Goal: Transaction & Acquisition: Register for event/course

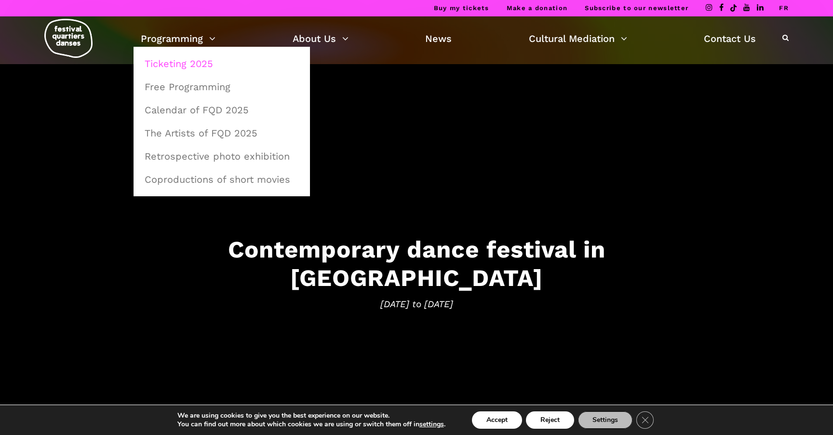
click at [186, 59] on link "Ticketing 2025" at bounding box center [222, 64] width 166 height 22
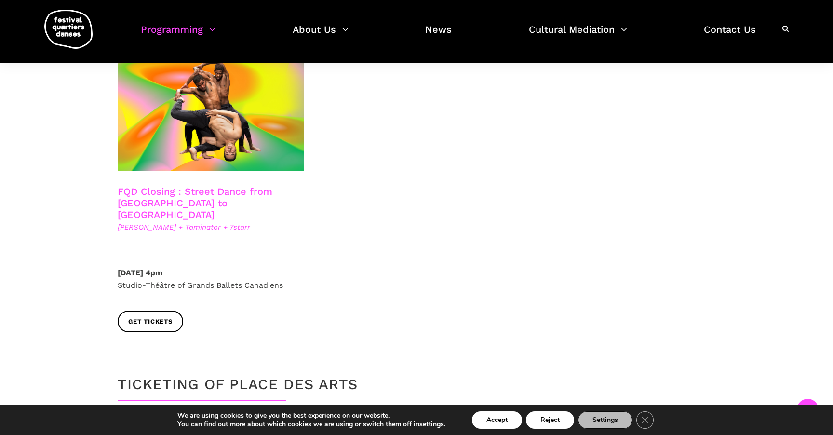
scroll to position [1693, 0]
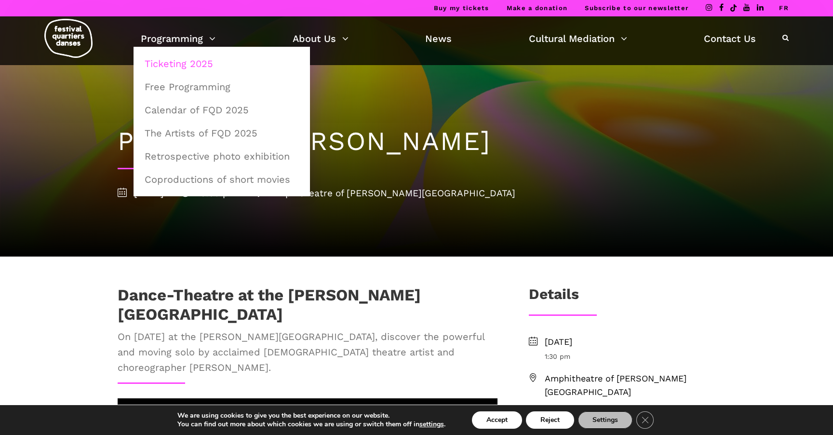
click at [190, 65] on link "Ticketing 2025" at bounding box center [222, 64] width 166 height 22
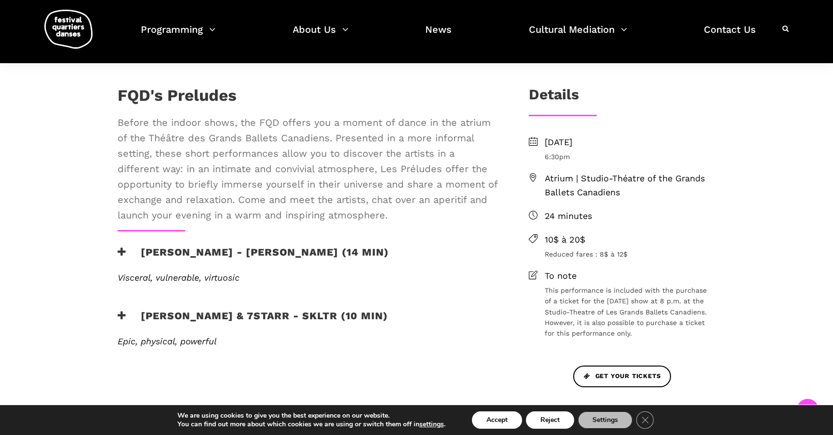
scroll to position [224, 0]
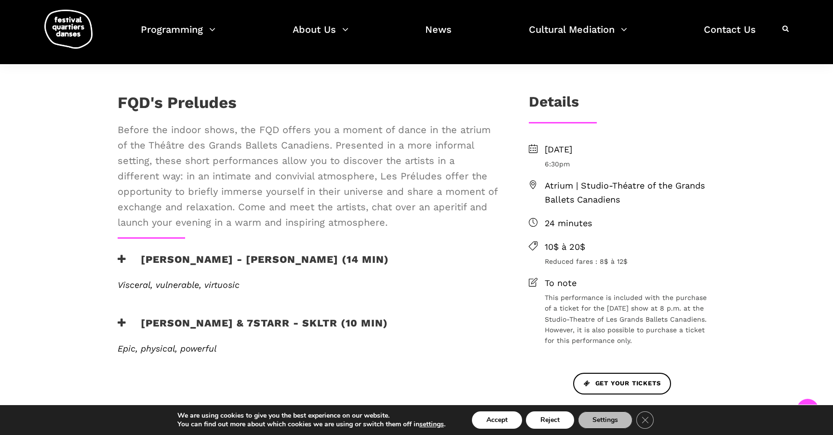
click at [286, 268] on h3 "Daniela Jezerinac - Rabia y miel (14 min)" at bounding box center [253, 265] width 271 height 24
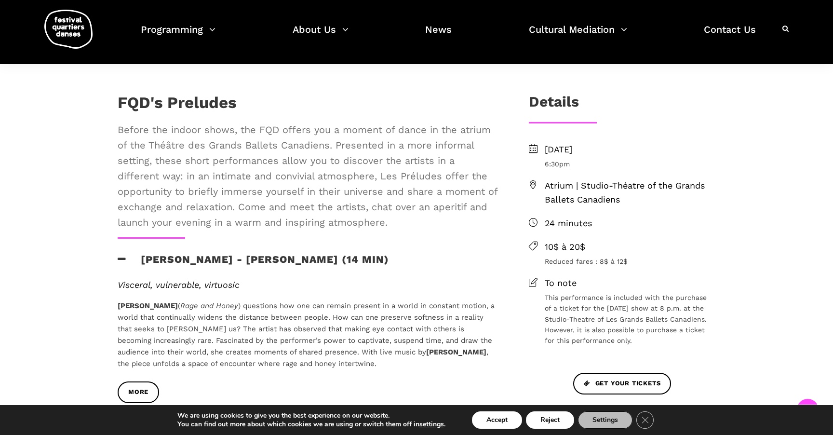
scroll to position [356, 0]
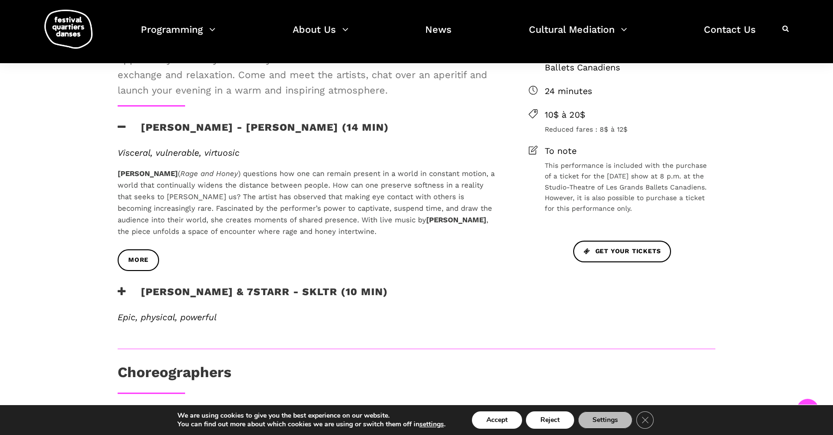
click at [280, 295] on h3 "Charles Brecard & 7starr - SKLTR (10 min)" at bounding box center [253, 297] width 271 height 24
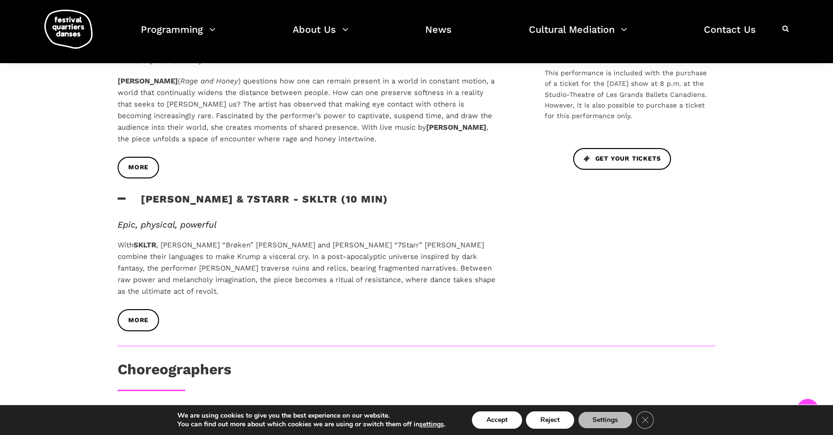
scroll to position [451, 0]
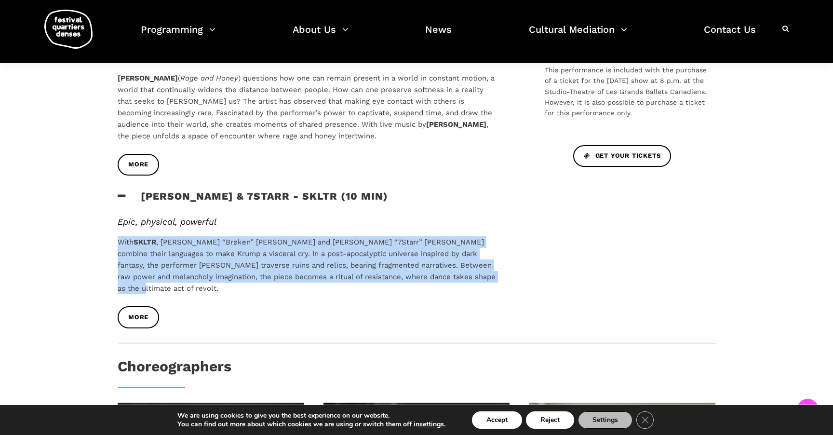
drag, startPoint x: 280, startPoint y: 294, endPoint x: 263, endPoint y: 232, distance: 64.3
click at [263, 232] on div "Epic, physical, powerful With SKLTR , Charles “Brøken” Brecard and Vladimir “7S…" at bounding box center [307, 262] width 399 height 90
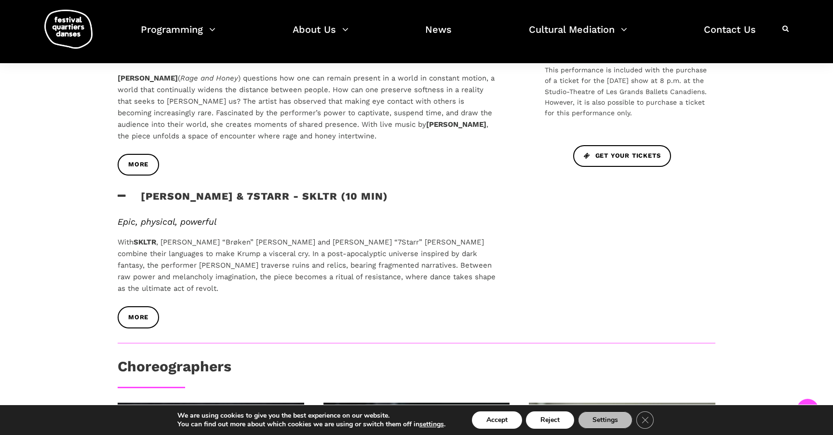
click at [247, 271] on p "With SKLTR , Charles “Brøken” Brecard and Vladimir “7Starr” Laurore combine the…" at bounding box center [308, 265] width 380 height 58
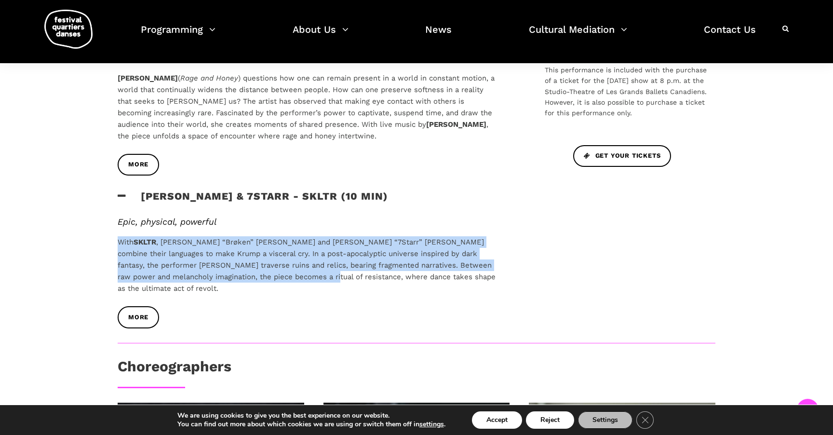
drag, startPoint x: 275, startPoint y: 231, endPoint x: 275, endPoint y: 280, distance: 48.7
click at [275, 280] on div "Epic, physical, powerful With SKLTR , Charles “Brøken” Brecard and Vladimir “7S…" at bounding box center [308, 256] width 380 height 78
click at [275, 280] on p "With SKLTR , Charles “Brøken” Brecard and Vladimir “7Starr” Laurore combine the…" at bounding box center [308, 265] width 380 height 58
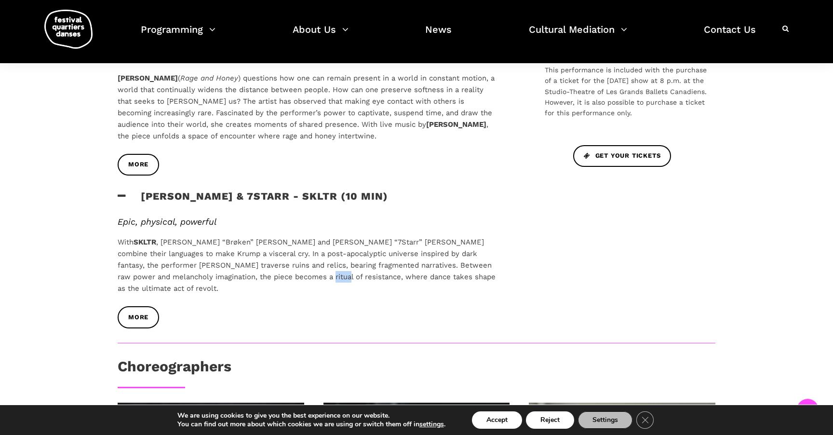
click at [275, 280] on p "With SKLTR , Charles “Brøken” Brecard and Vladimir “7Starr” Laurore combine the…" at bounding box center [308, 265] width 380 height 58
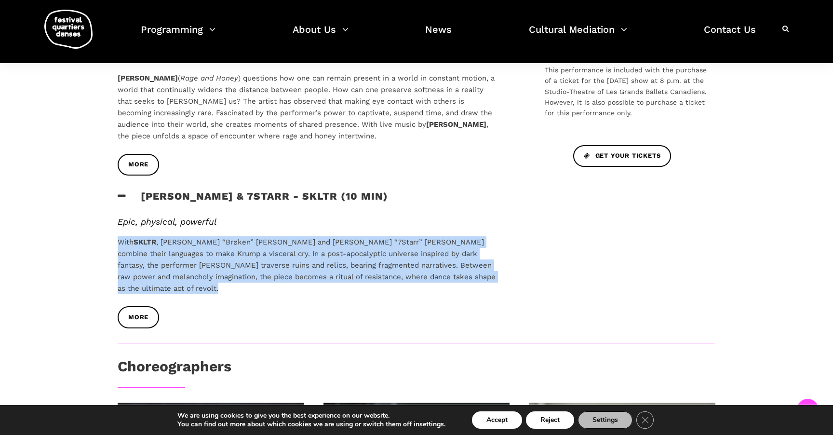
drag, startPoint x: 275, startPoint y: 280, endPoint x: 276, endPoint y: 234, distance: 46.3
click at [276, 234] on div "Epic, physical, powerful With SKLTR , Charles “Brøken” Brecard and Vladimir “7S…" at bounding box center [308, 256] width 380 height 78
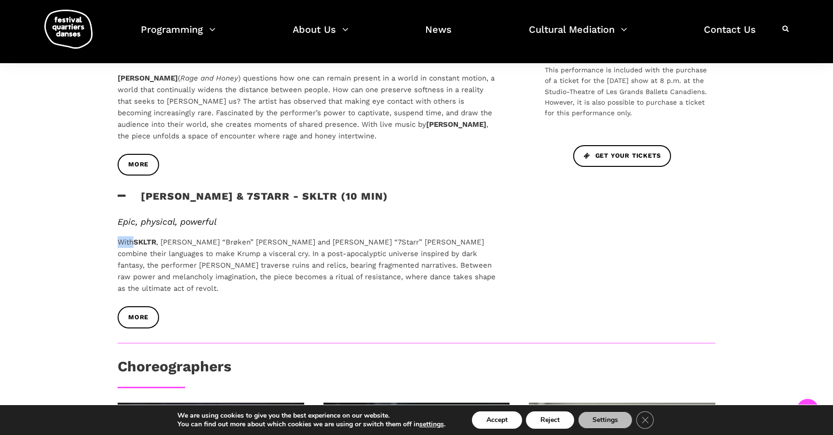
click at [276, 234] on div "Epic, physical, powerful With SKLTR , Charles “Brøken” Brecard and Vladimir “7S…" at bounding box center [308, 256] width 380 height 78
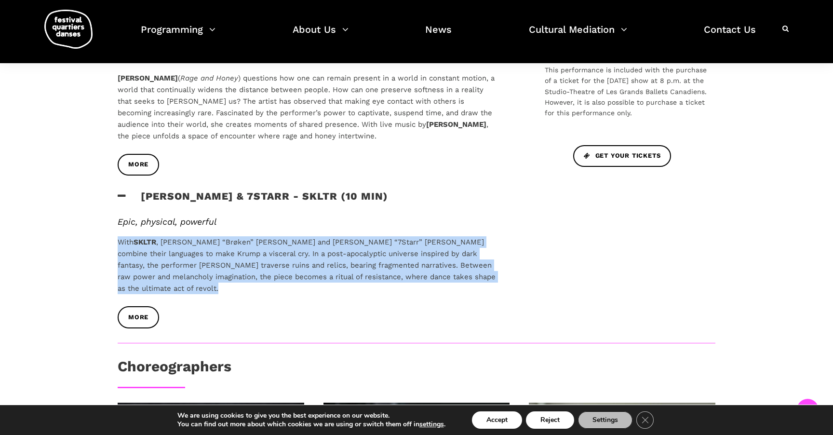
click at [276, 234] on div "Epic, physical, powerful With SKLTR , Charles “Brøken” Brecard and Vladimir “7S…" at bounding box center [308, 256] width 380 height 78
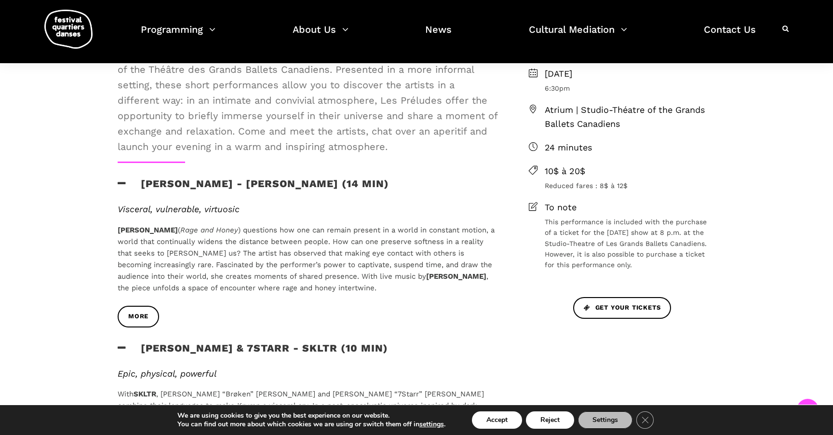
scroll to position [223, 0]
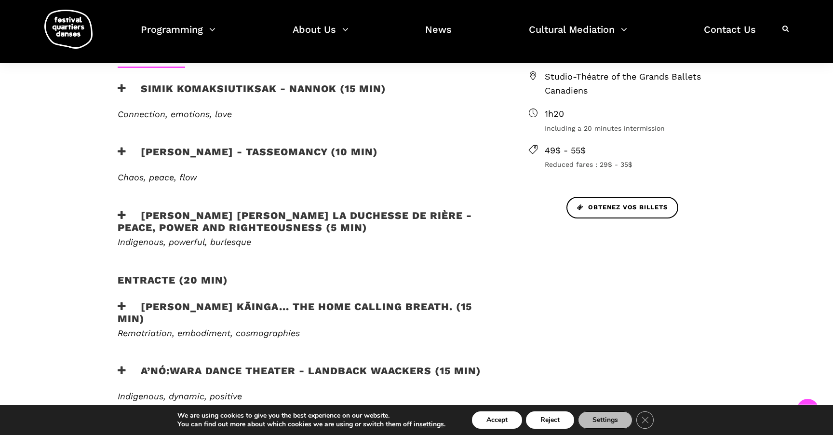
scroll to position [431, 0]
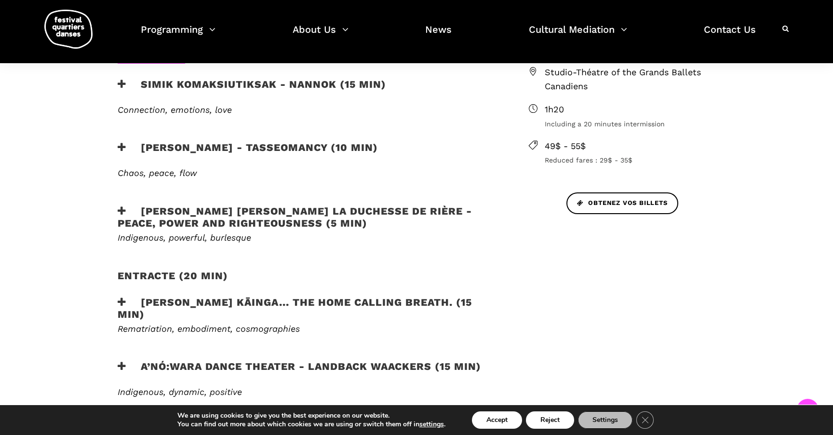
click at [336, 141] on h3 "Marshall Diabo - Tasseomancy (10 min)" at bounding box center [248, 153] width 260 height 24
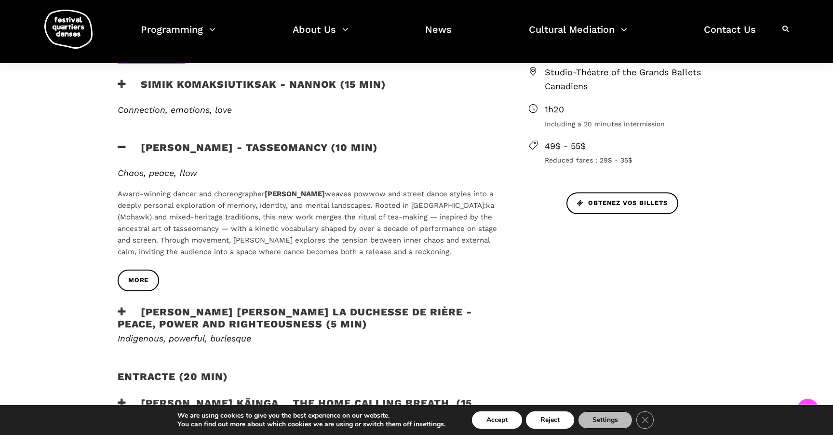
click at [281, 306] on h3 "Lou Lou la Duchesse de Rière - Peace, Power and Righteousness (5 min)" at bounding box center [308, 318] width 380 height 24
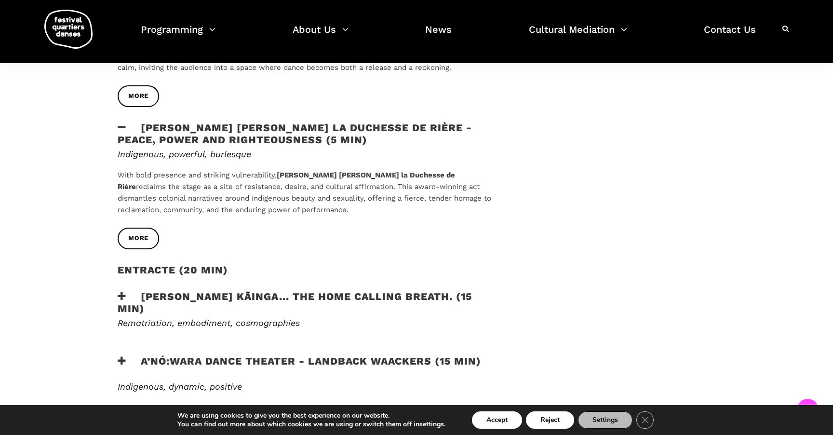
scroll to position [658, 0]
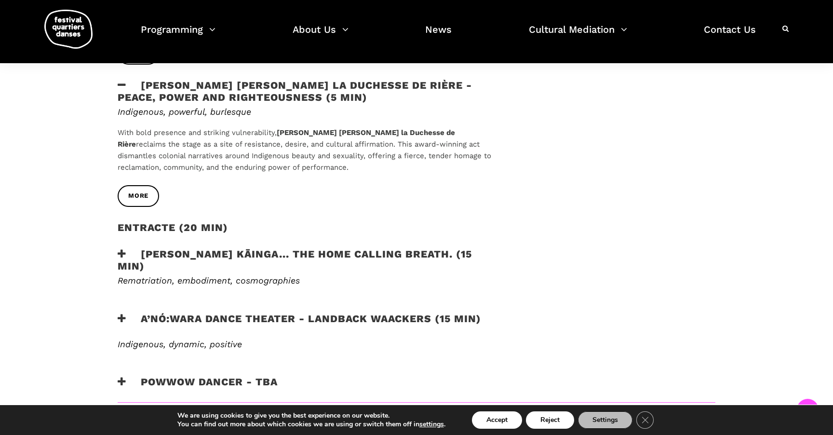
click at [292, 248] on h3 "Victoria Hunt - HAU KĀINGA... the home calling breath. (15 min)" at bounding box center [308, 260] width 380 height 24
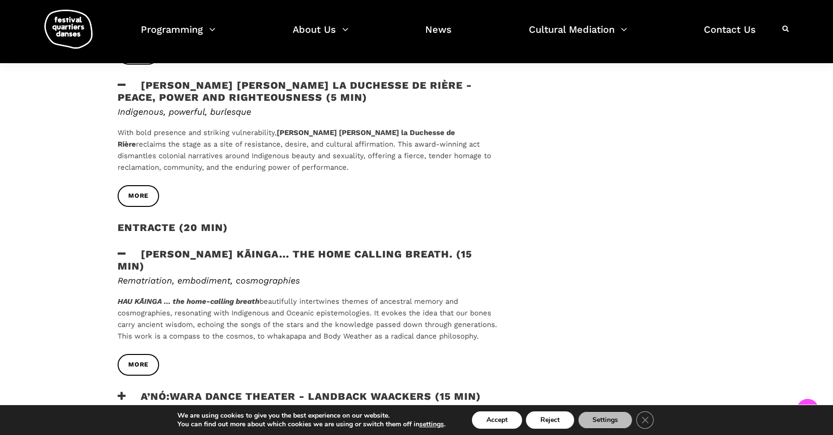
click at [291, 354] on div "more" at bounding box center [307, 372] width 399 height 36
click at [290, 390] on h3 "A’nó:wara Dance Theater - Landback Waackers (15 min)" at bounding box center [300, 402] width 364 height 24
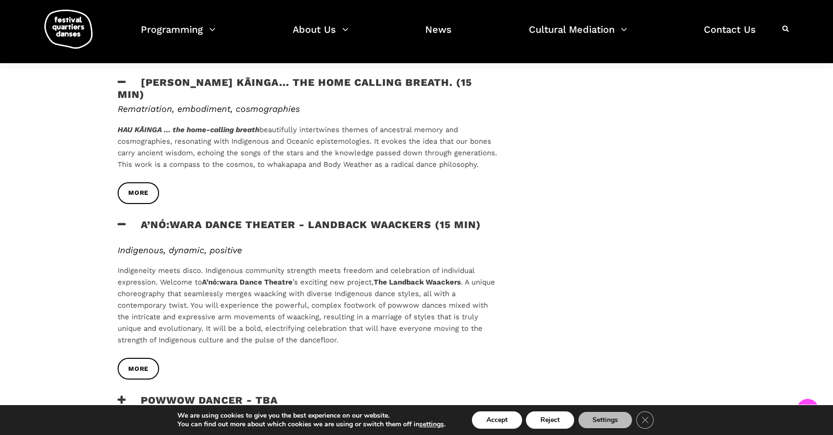
scroll to position [851, 0]
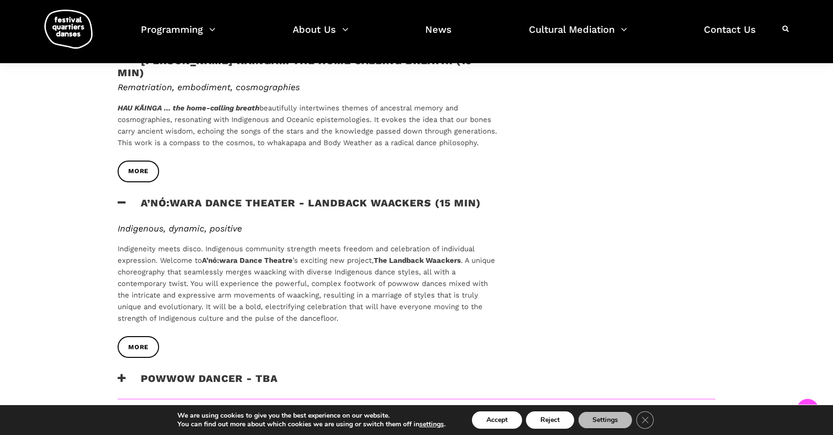
click at [281, 372] on div "powwow dancer - tba" at bounding box center [308, 384] width 380 height 24
click at [256, 372] on h3 "powwow dancer - tba" at bounding box center [198, 384] width 160 height 24
click at [251, 372] on h3 "powwow dancer - tba" at bounding box center [198, 384] width 160 height 24
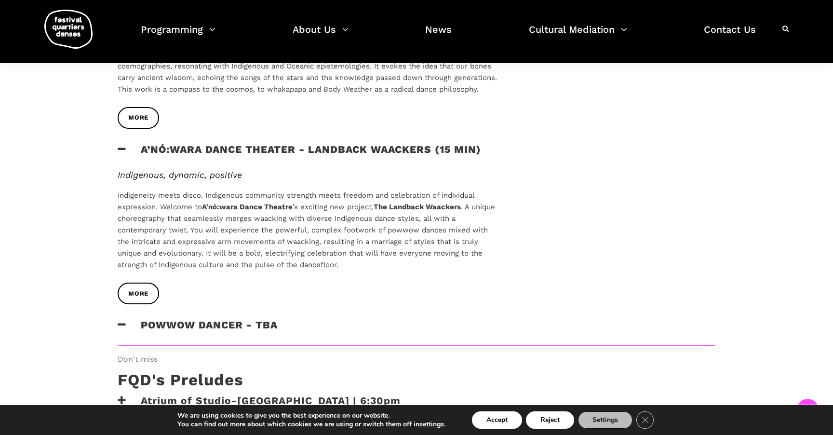
scroll to position [1091, 0]
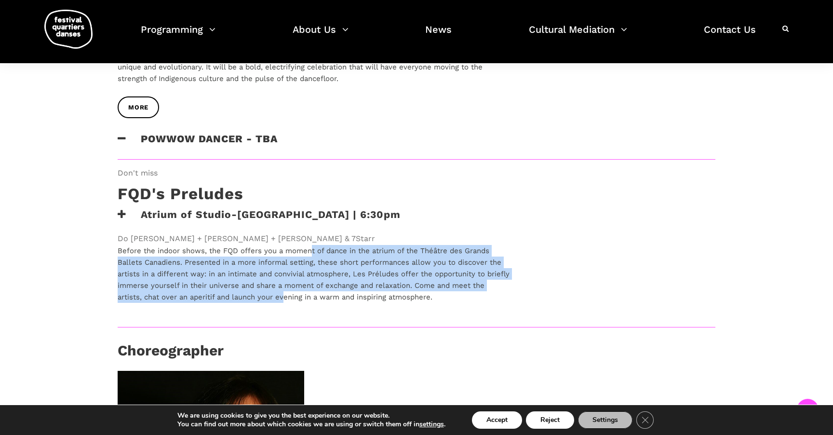
drag, startPoint x: 312, startPoint y: 229, endPoint x: 301, endPoint y: 273, distance: 45.1
click at [301, 273] on p "Before the indoor shows, the FQD offers you a moment of dance in the atrium of …" at bounding box center [314, 274] width 392 height 58
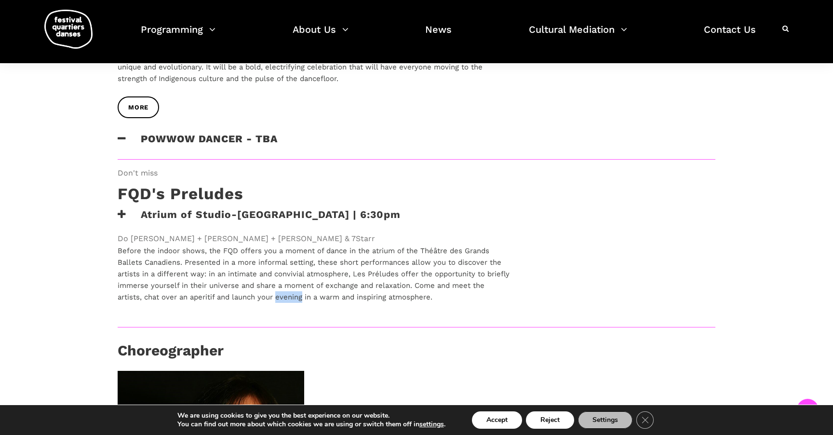
click at [301, 273] on p "Before the indoor shows, the FQD offers you a moment of dance in the atrium of …" at bounding box center [314, 274] width 392 height 58
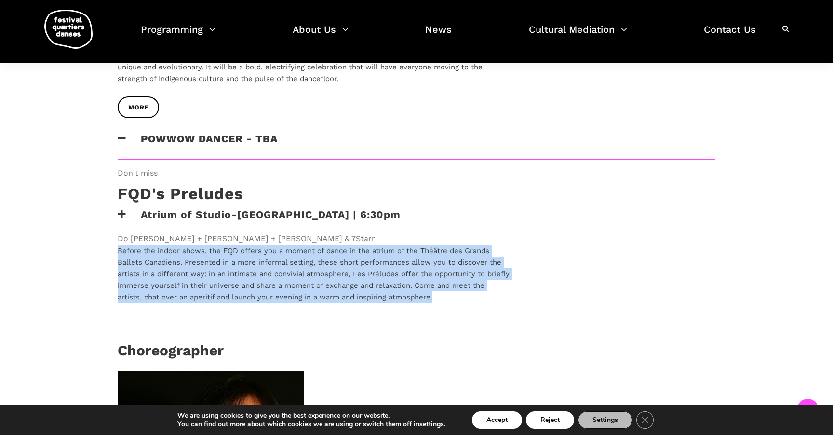
drag, startPoint x: 301, startPoint y: 273, endPoint x: 306, endPoint y: 249, distance: 24.6
click at [306, 249] on p "Before the indoor shows, the FQD offers you a moment of dance in the atrium of …" at bounding box center [314, 274] width 392 height 58
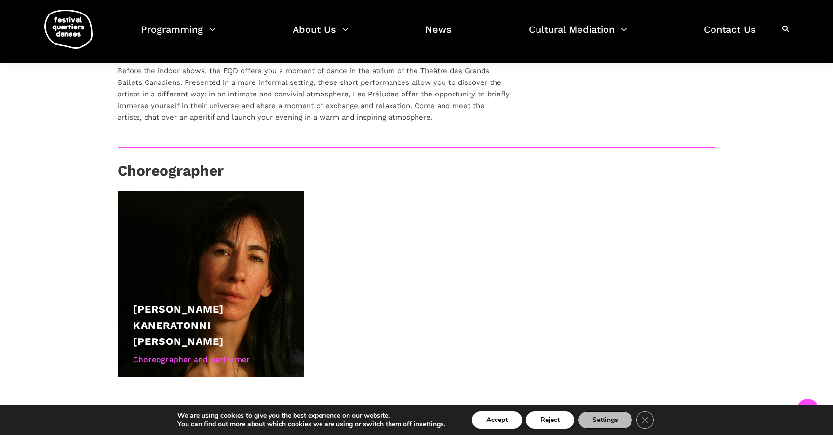
scroll to position [1458, 0]
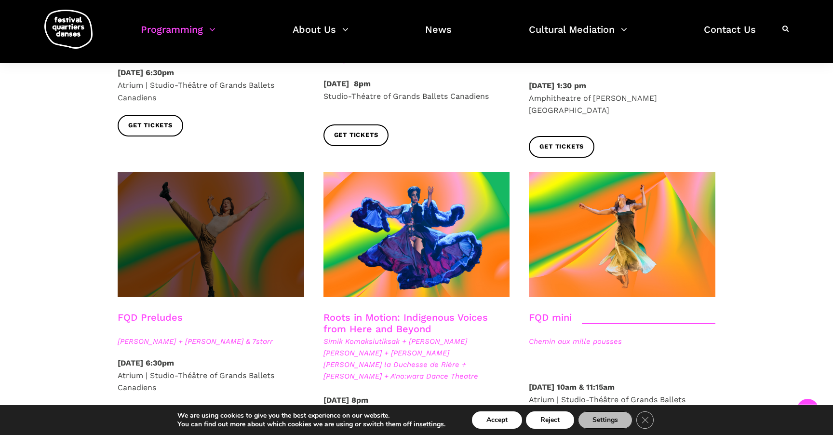
scroll to position [1301, 0]
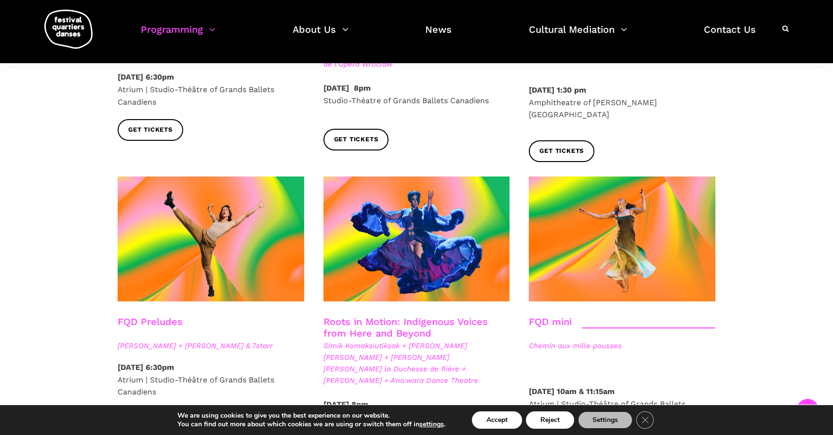
click at [224, 272] on div at bounding box center [211, 245] width 206 height 139
click at [421, 316] on link "Roots in Motion: Indigenous Voices from Here and Beyond" at bounding box center [406, 327] width 164 height 23
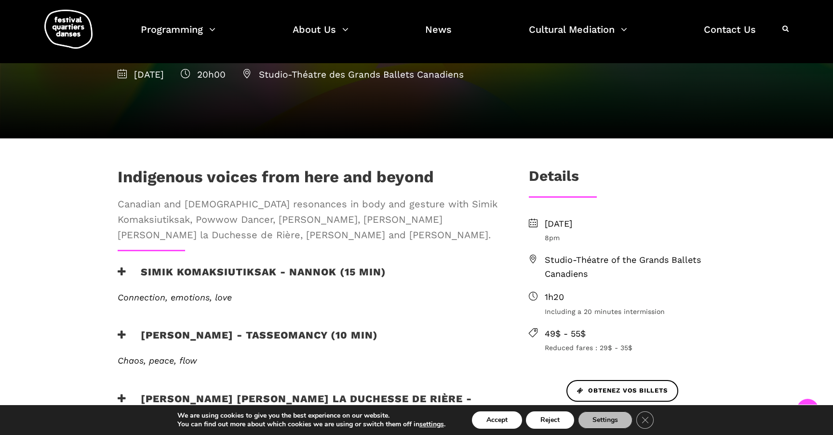
click at [289, 266] on h3 "Simik Komaksiutiksak - Nannok (15 min)" at bounding box center [252, 278] width 269 height 24
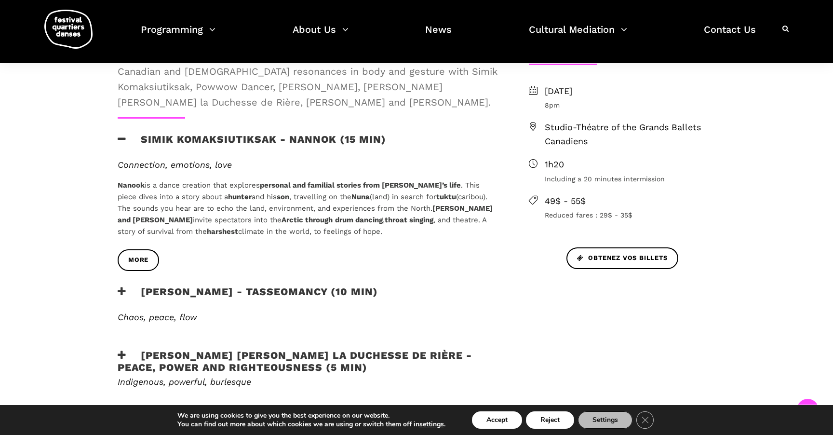
click at [278, 285] on h3 "[PERSON_NAME] - Tasseomancy (10 min)" at bounding box center [248, 297] width 260 height 24
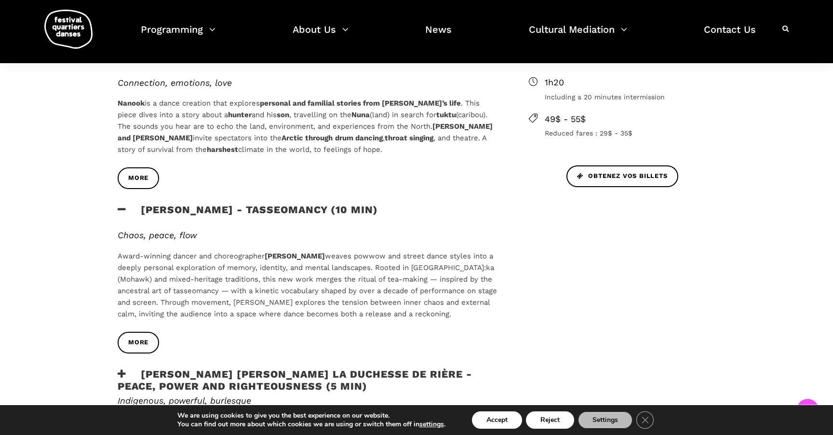
scroll to position [460, 0]
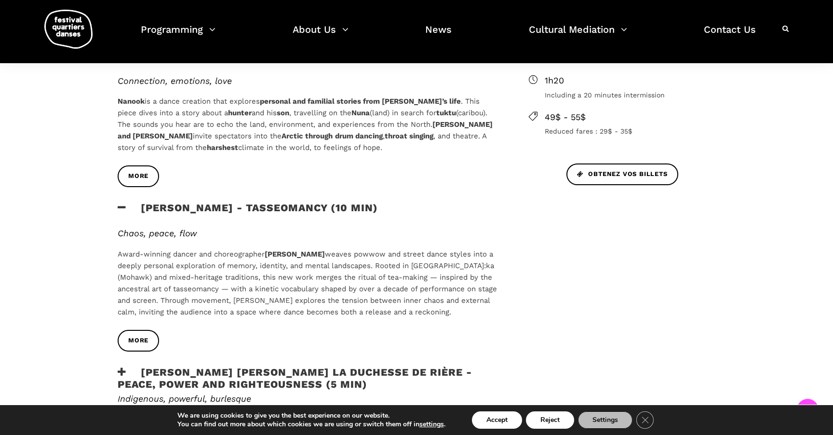
click at [326, 366] on h3 "[PERSON_NAME] [PERSON_NAME] la Duchesse de Rière - Peace, Power and Righteousne…" at bounding box center [308, 378] width 380 height 24
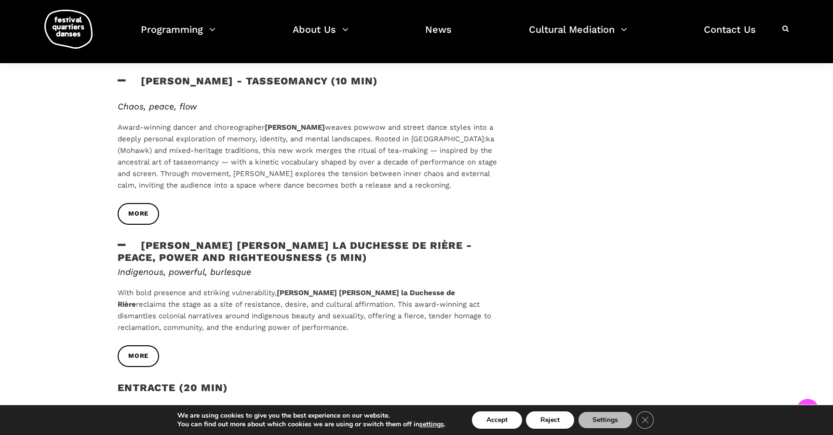
scroll to position [628, 0]
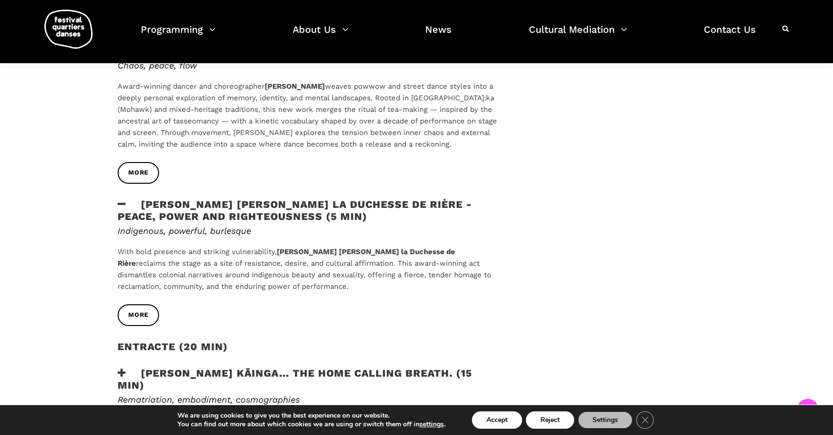
click at [326, 367] on h3 "[PERSON_NAME] KĀINGA... the home calling breath. (15 min)" at bounding box center [308, 379] width 380 height 24
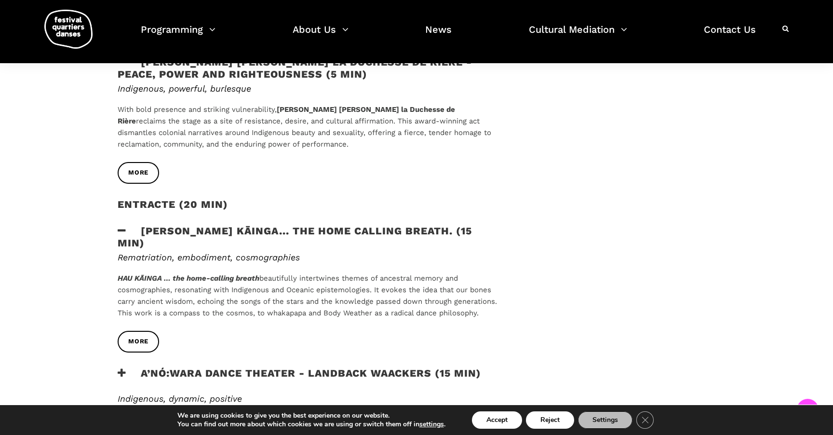
scroll to position [773, 0]
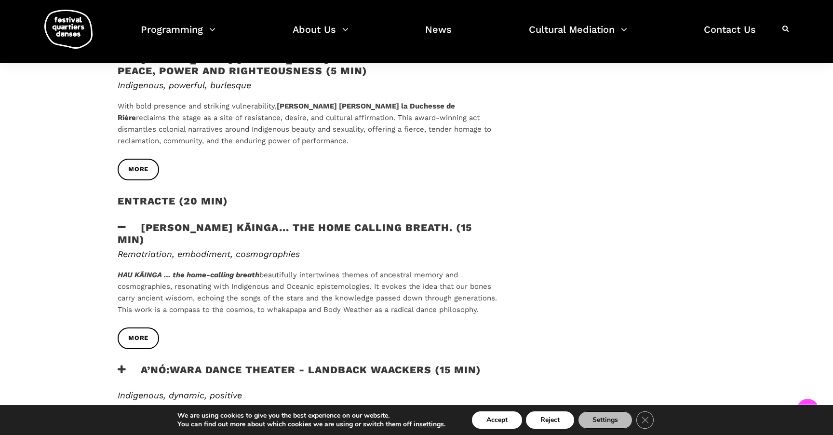
click at [326, 364] on h3 "A’nó:wara Dance Theater - Landback Waackers (15 min)" at bounding box center [300, 376] width 364 height 24
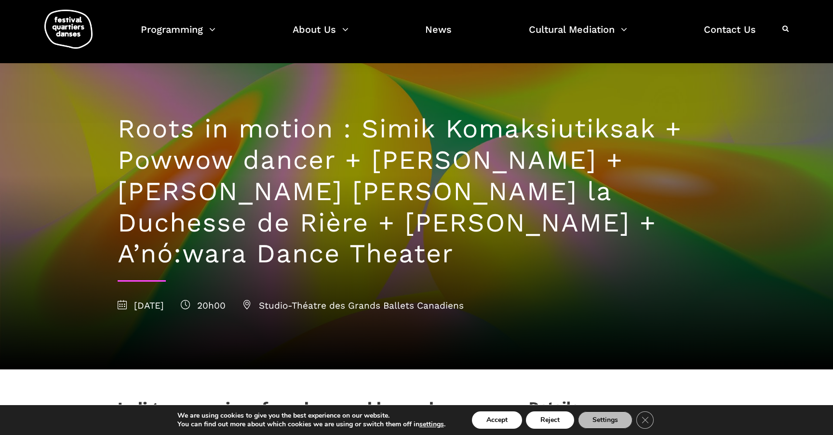
scroll to position [0, 0]
